Goal: Check status: Check status

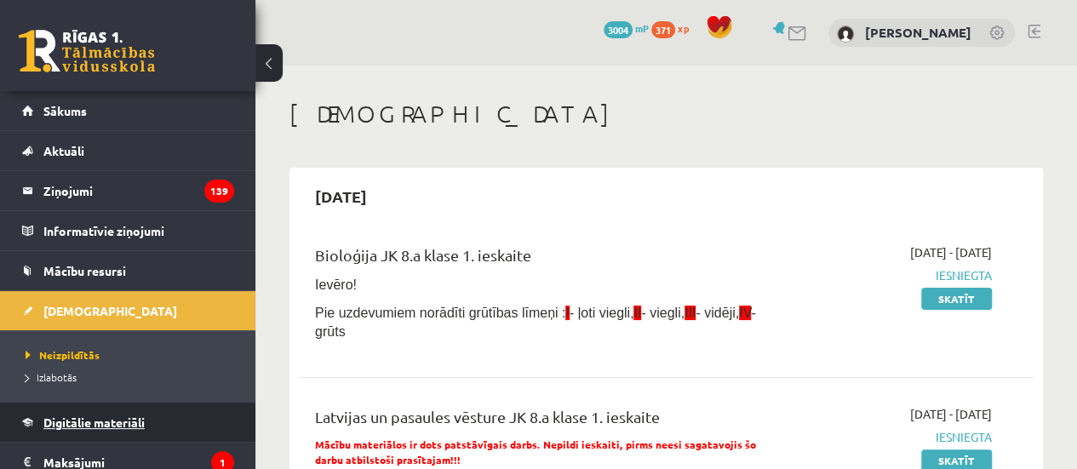
scroll to position [85, 0]
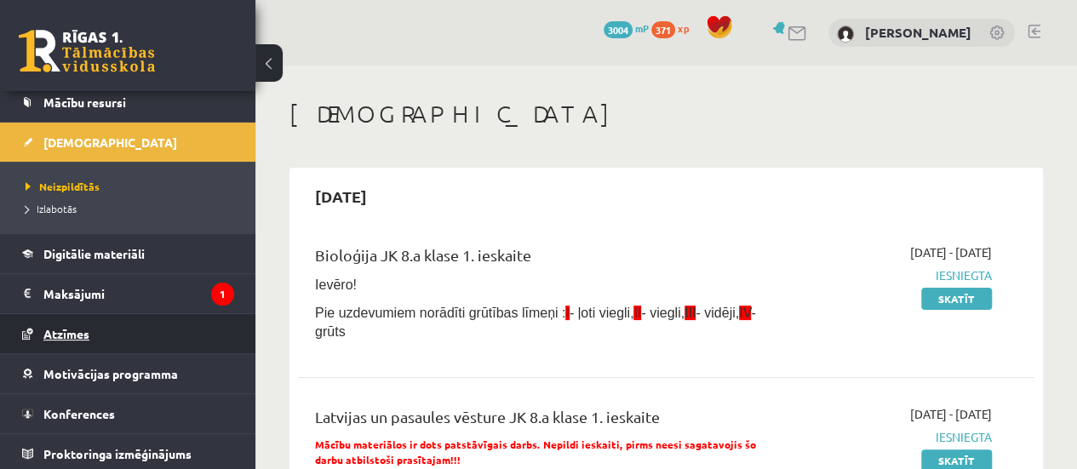
click at [117, 343] on link "Atzīmes" at bounding box center [128, 333] width 212 height 39
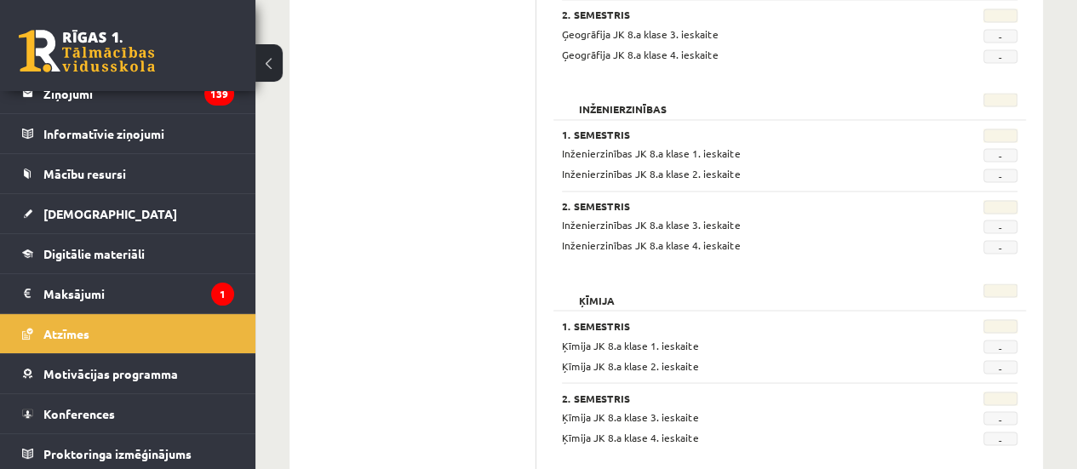
scroll to position [1617, 0]
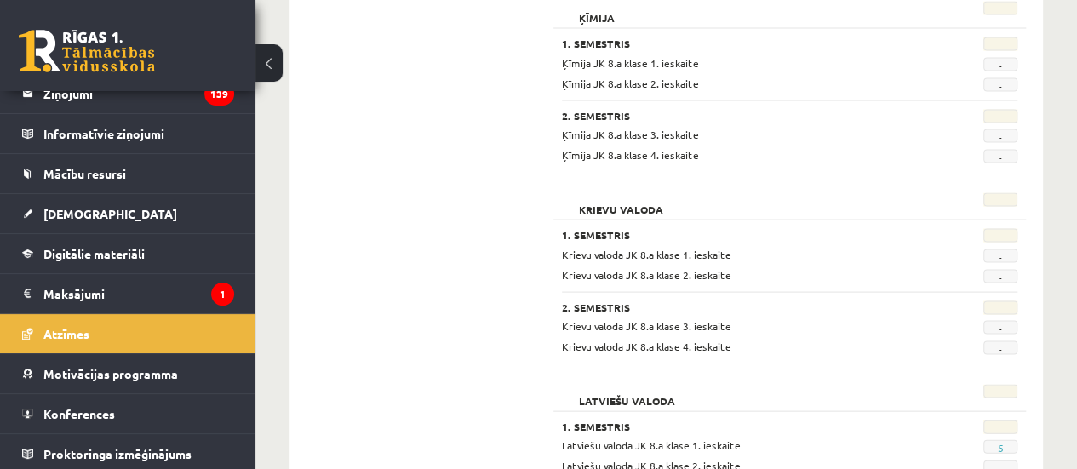
click at [967, 248] on div "-" at bounding box center [990, 255] width 80 height 16
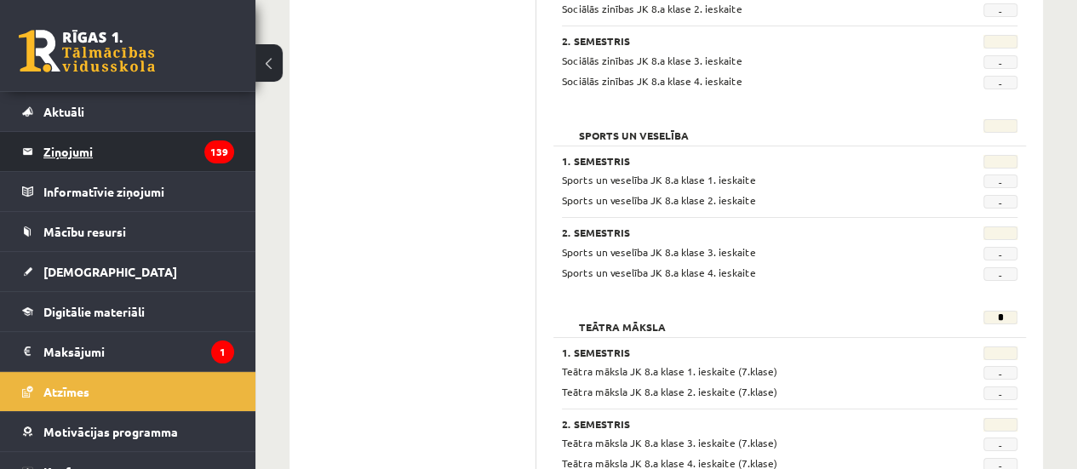
scroll to position [0, 0]
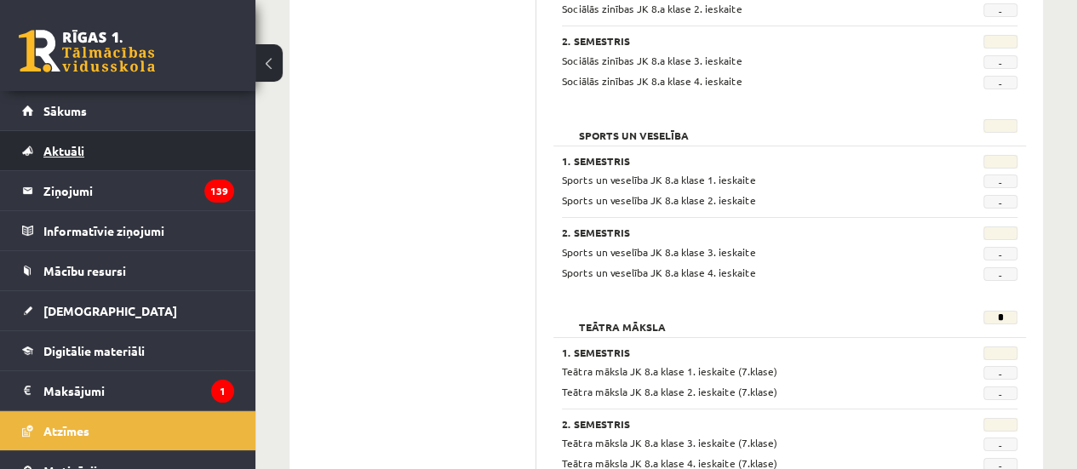
click at [140, 133] on link "Aktuāli" at bounding box center [128, 150] width 212 height 39
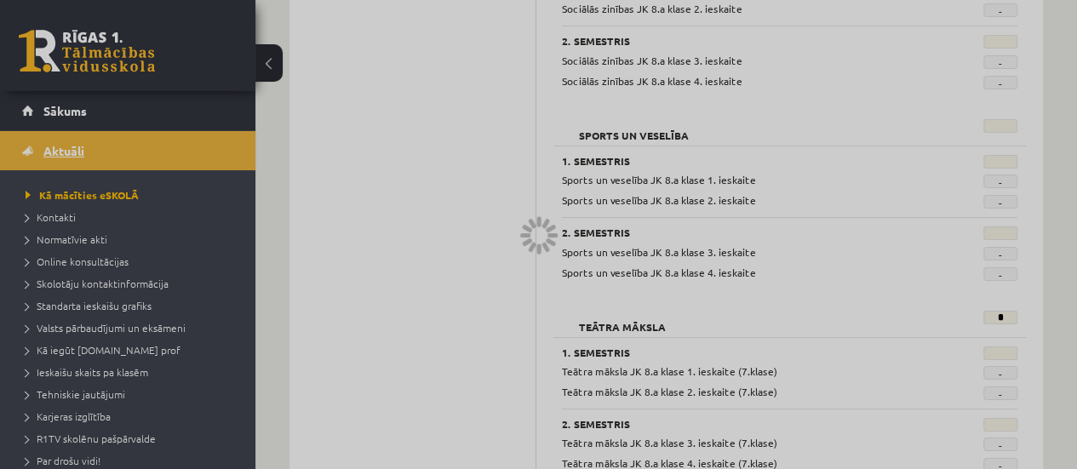
click at [140, 133] on div at bounding box center [538, 234] width 1077 height 469
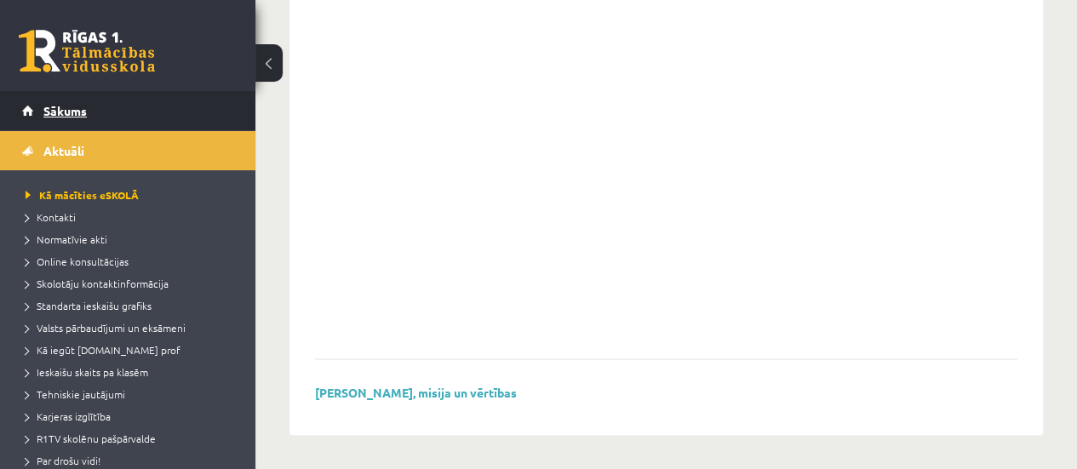
scroll to position [1384, 0]
click at [138, 114] on link "Sākums" at bounding box center [128, 110] width 212 height 39
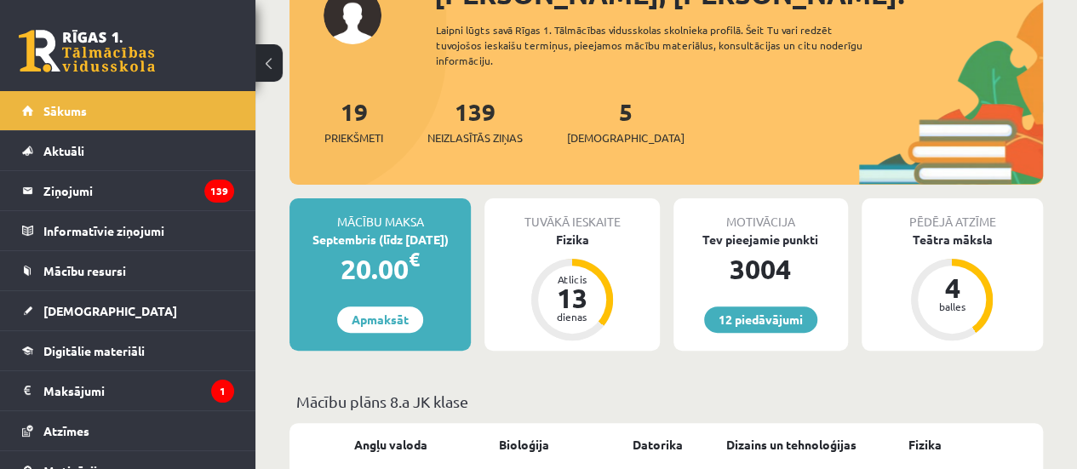
scroll to position [170, 0]
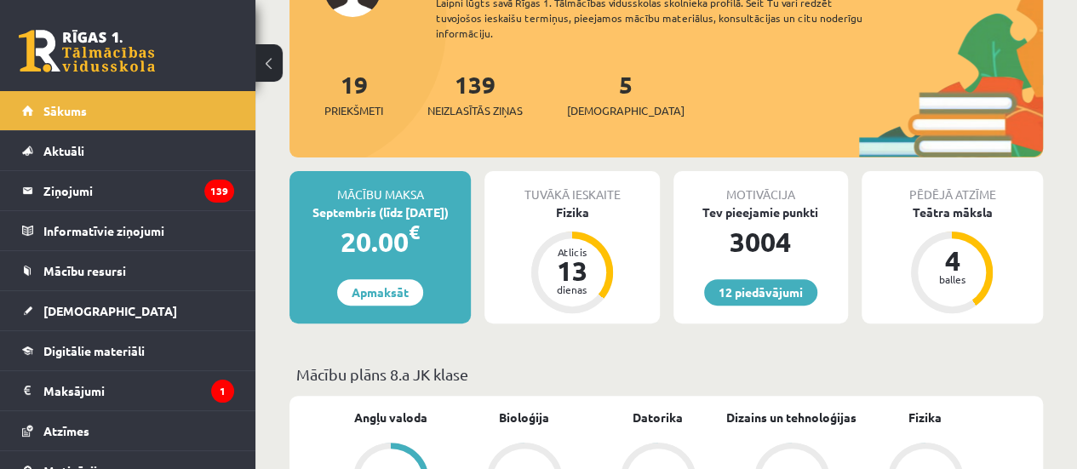
click at [750, 275] on div "Motivācija Tev pieejamie punkti 3004 12 piedāvājumi" at bounding box center [760, 247] width 174 height 152
click at [750, 290] on link "12 piedāvājumi" at bounding box center [760, 292] width 113 height 26
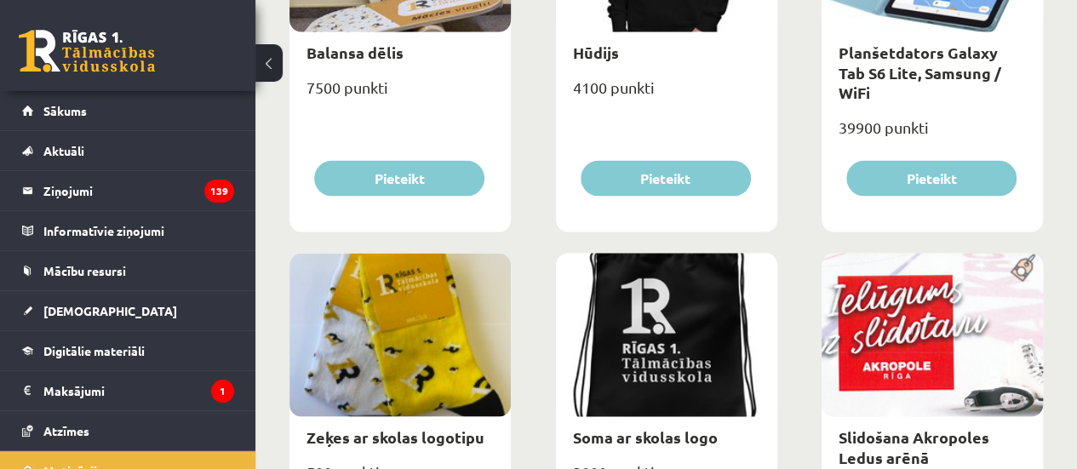
scroll to position [1447, 0]
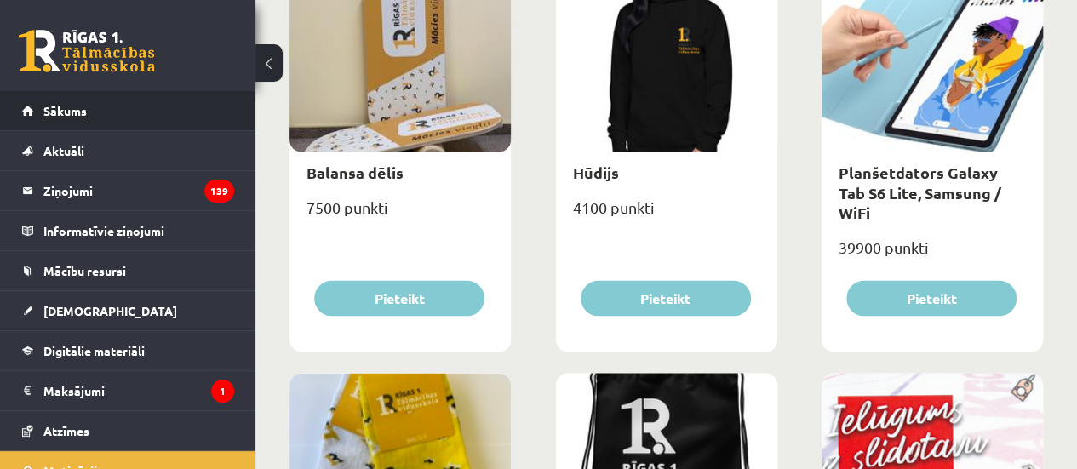
click at [151, 106] on link "Sākums" at bounding box center [128, 110] width 212 height 39
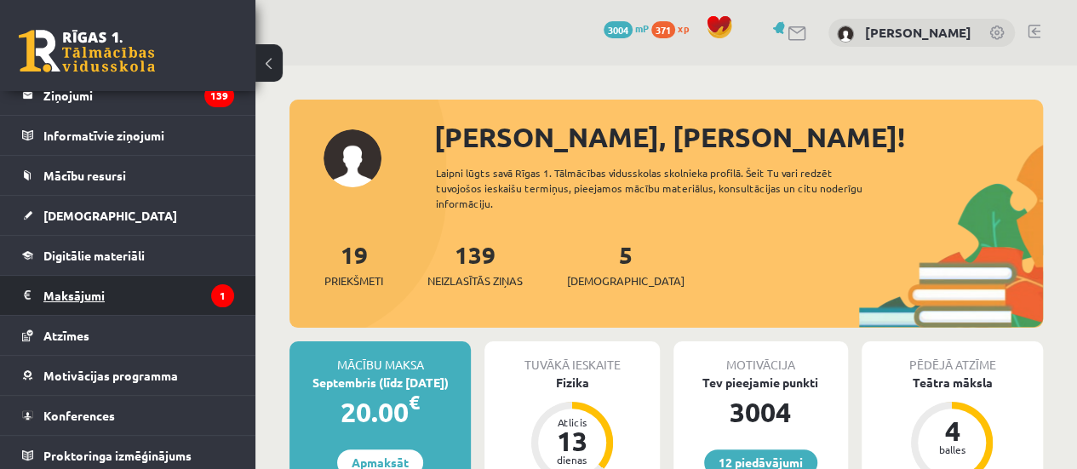
scroll to position [97, 0]
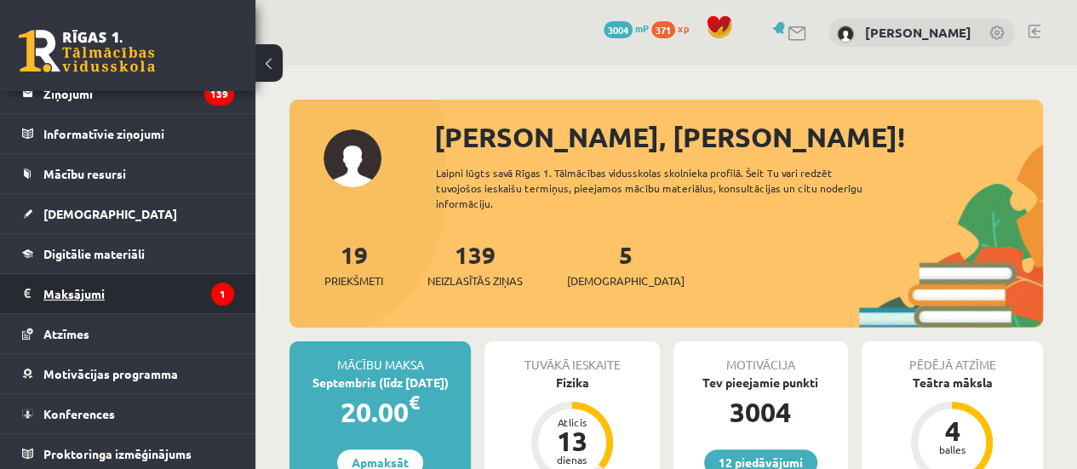
click at [154, 279] on legend "Maksājumi 1" at bounding box center [138, 293] width 191 height 39
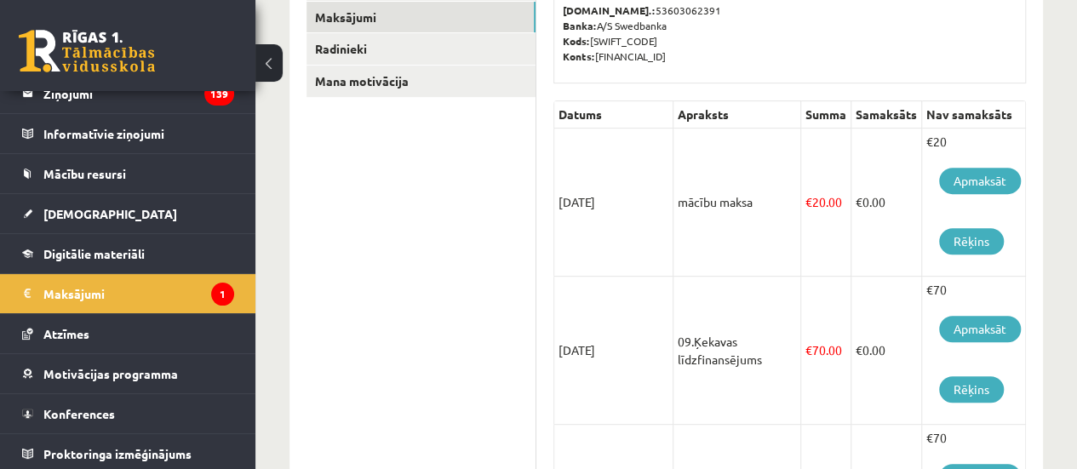
scroll to position [340, 0]
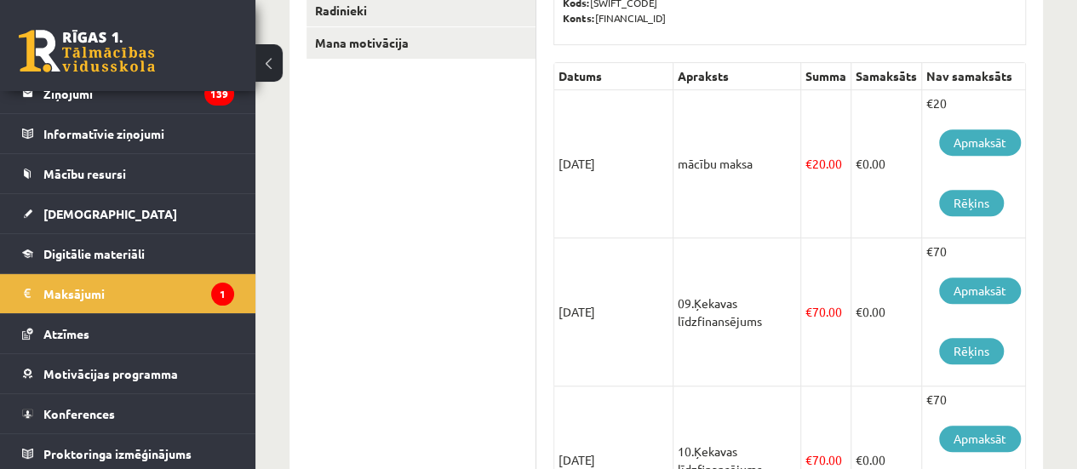
click at [684, 292] on td "09.Ķekavas līdzfinansējums" at bounding box center [737, 312] width 128 height 148
click at [686, 292] on td "09.Ķekavas līdzfinansējums" at bounding box center [737, 312] width 128 height 148
drag, startPoint x: 710, startPoint y: 264, endPoint x: 763, endPoint y: 300, distance: 64.2
click at [763, 300] on td "09.Ķekavas līdzfinansējums" at bounding box center [737, 312] width 128 height 148
click at [768, 311] on td "09.Ķekavas līdzfinansējums" at bounding box center [737, 312] width 128 height 148
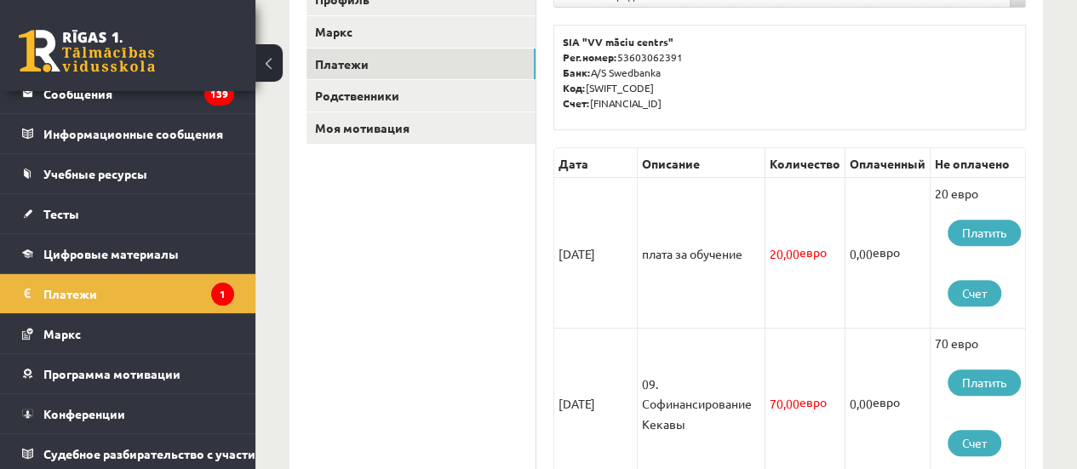
scroll to position [255, 0]
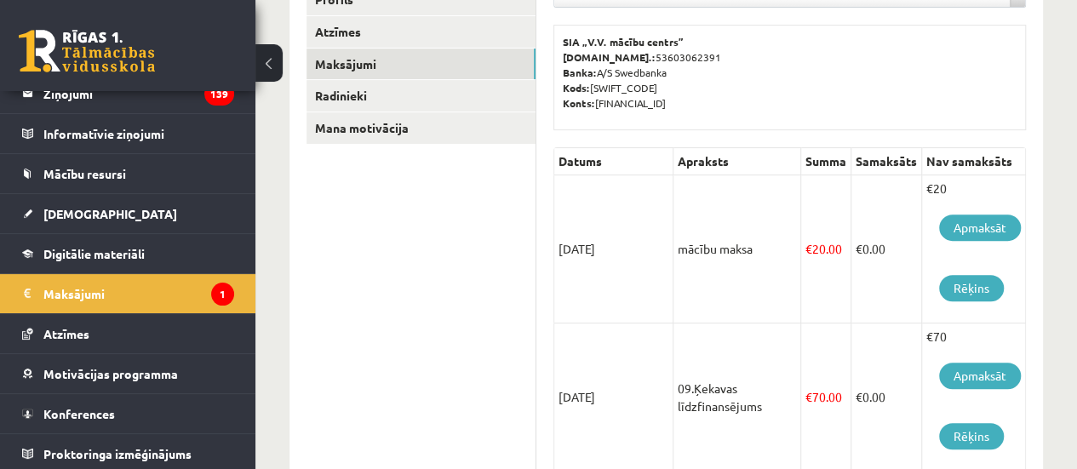
click at [757, 117] on div "SIA „V.V. mācību centrs” Reģ.nr.: 53603062391 Banka: A/S Swedbanka Kods: HABALV…" at bounding box center [789, 78] width 472 height 106
